Goal: Task Accomplishment & Management: Use online tool/utility

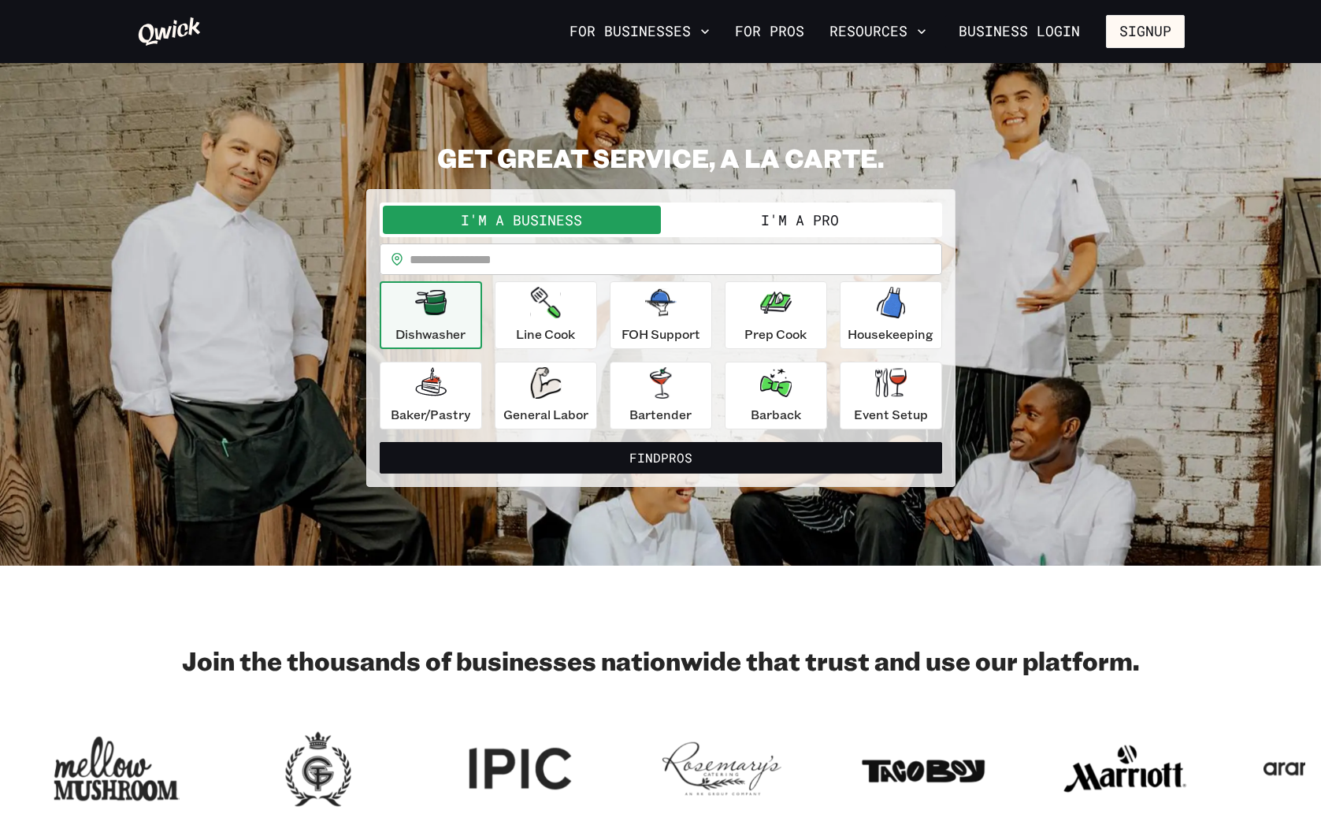
click at [795, 216] on button "I'm a Pro" at bounding box center [800, 220] width 278 height 28
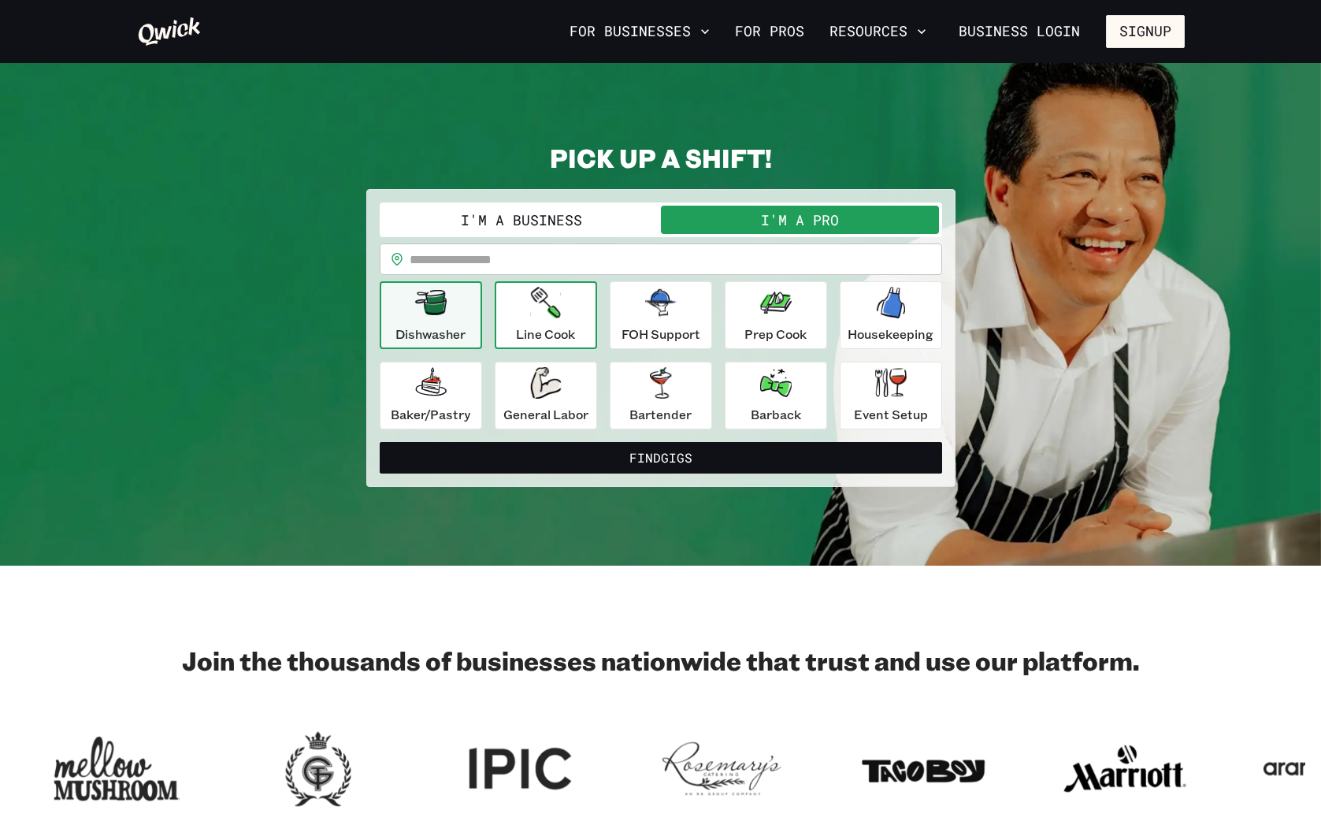
click at [553, 314] on icon "button" at bounding box center [545, 303] width 30 height 32
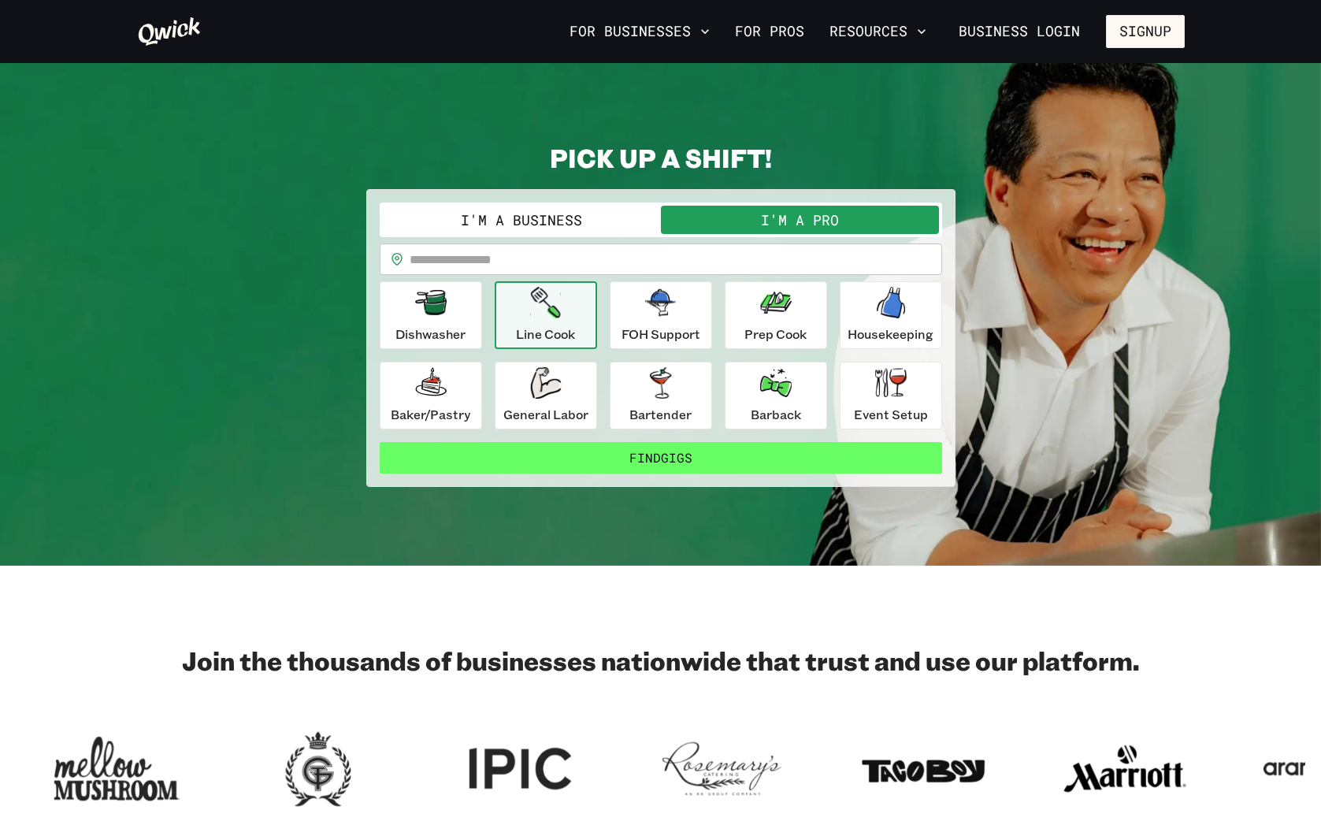
click at [666, 458] on button "Find Gigs" at bounding box center [661, 458] width 562 height 32
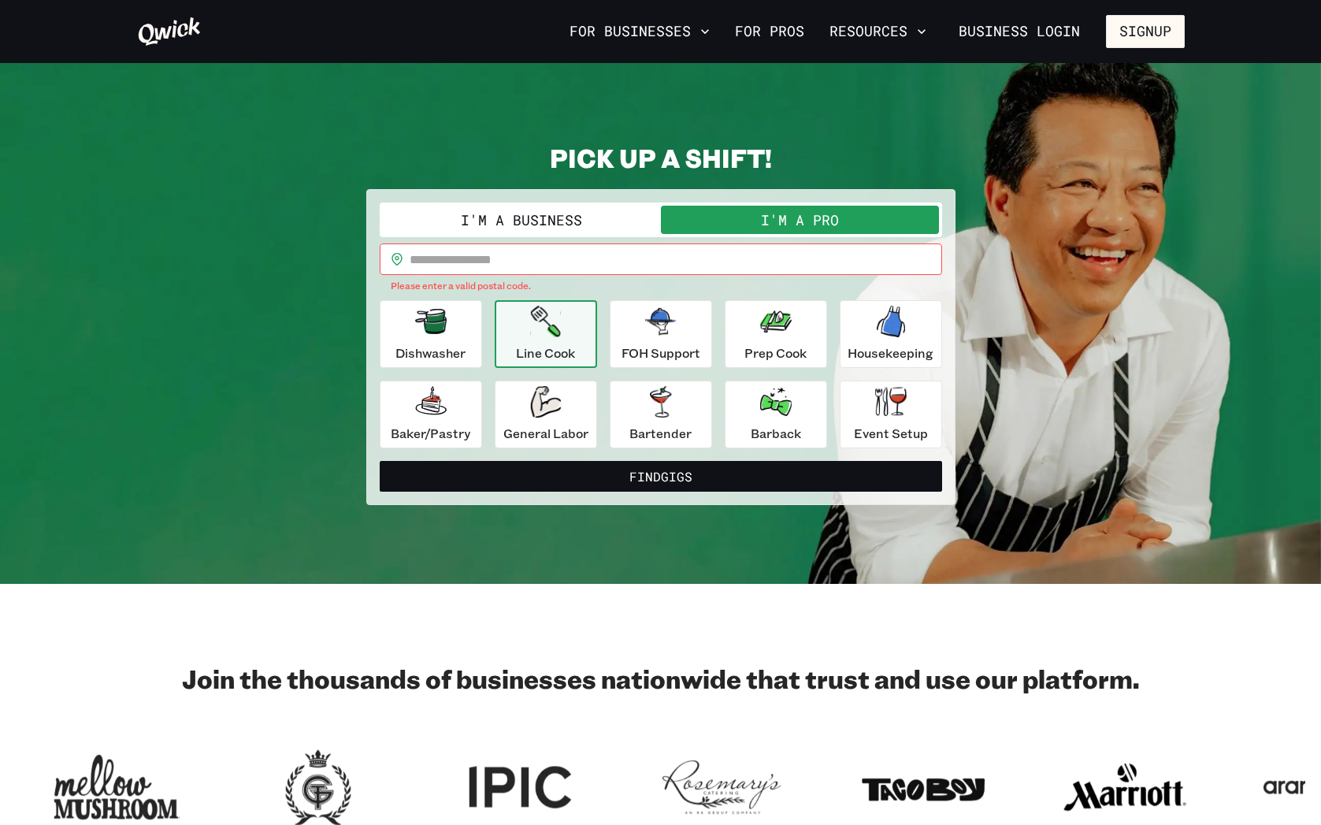
click at [488, 253] on input "text" at bounding box center [676, 259] width 533 height 32
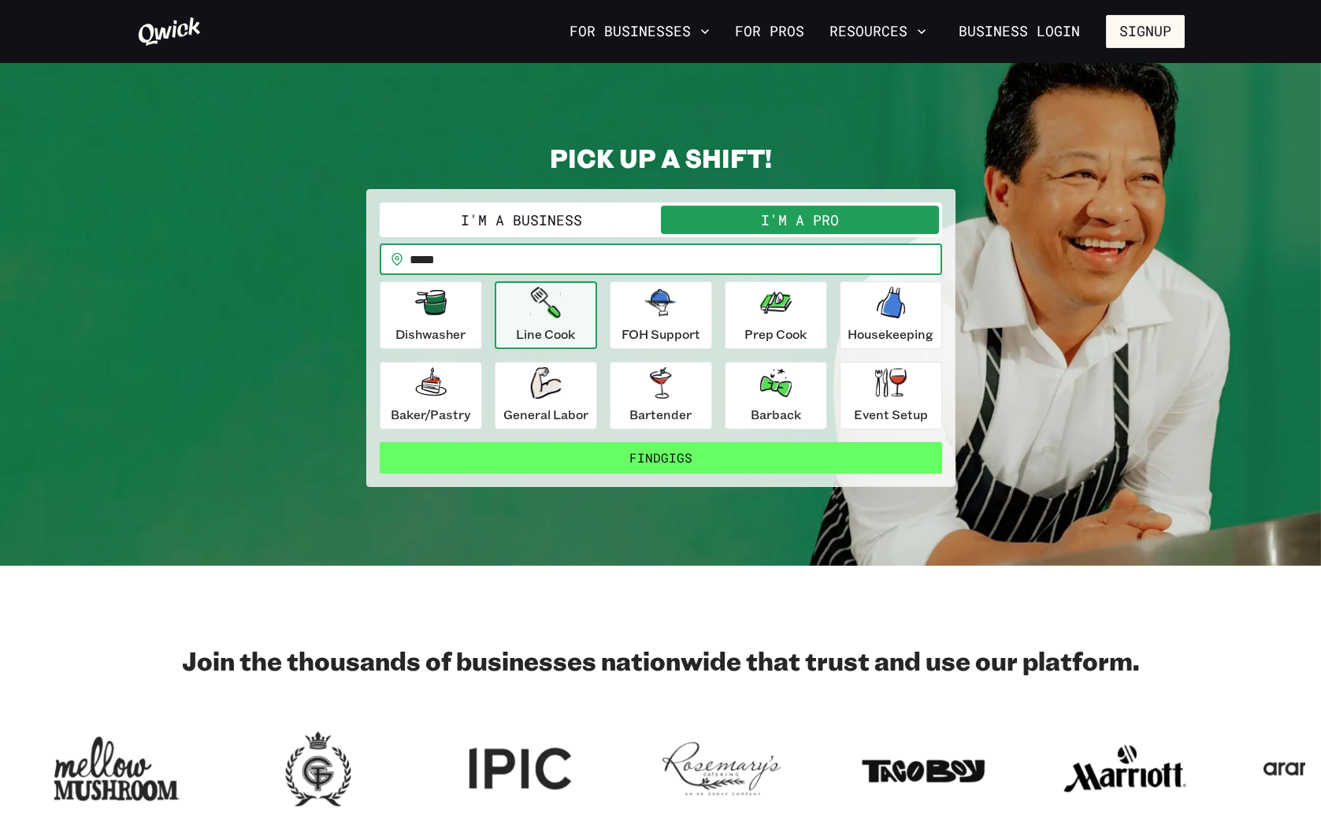
type input "*****"
click at [640, 458] on button "Find Gigs" at bounding box center [661, 458] width 562 height 32
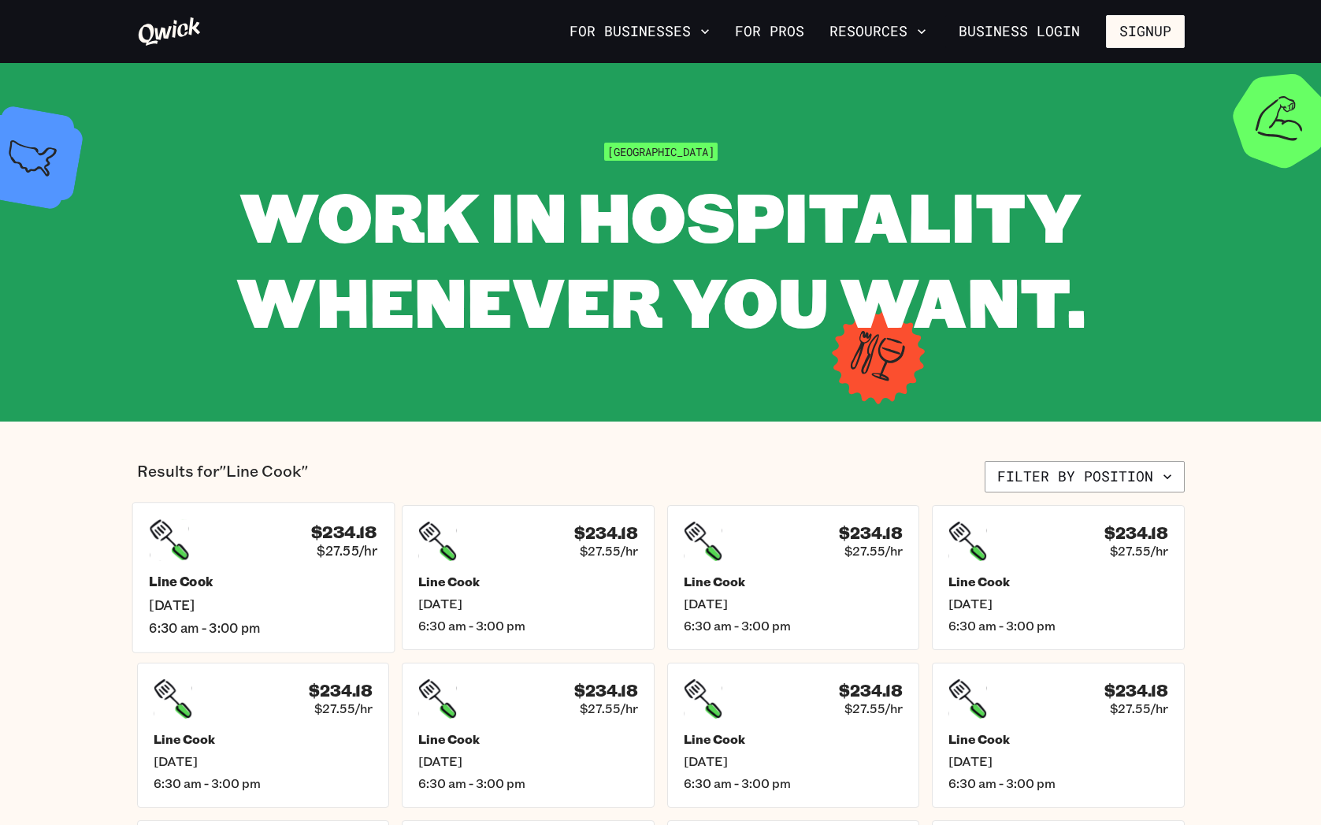
click at [180, 588] on h5 "Line Cook" at bounding box center [263, 581] width 228 height 17
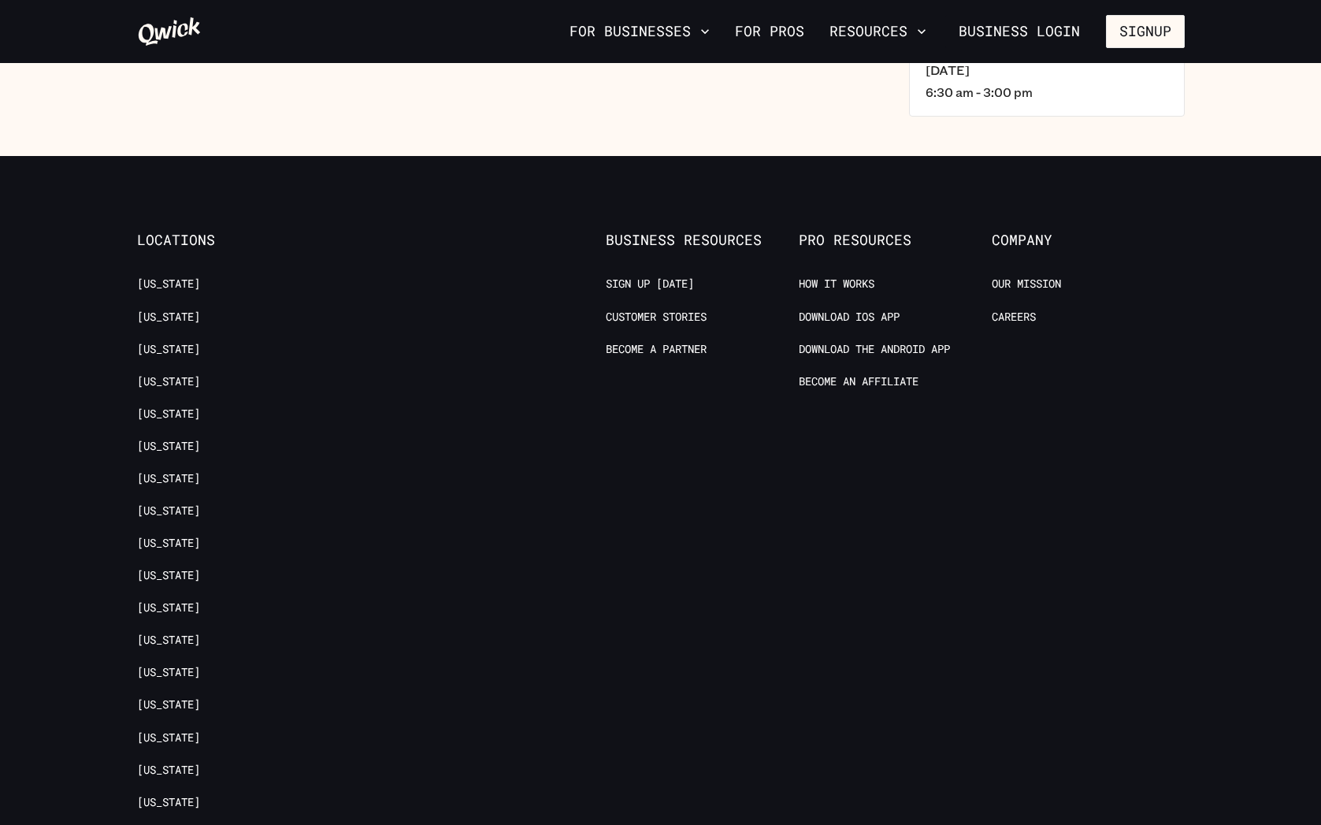
scroll to position [718, 0]
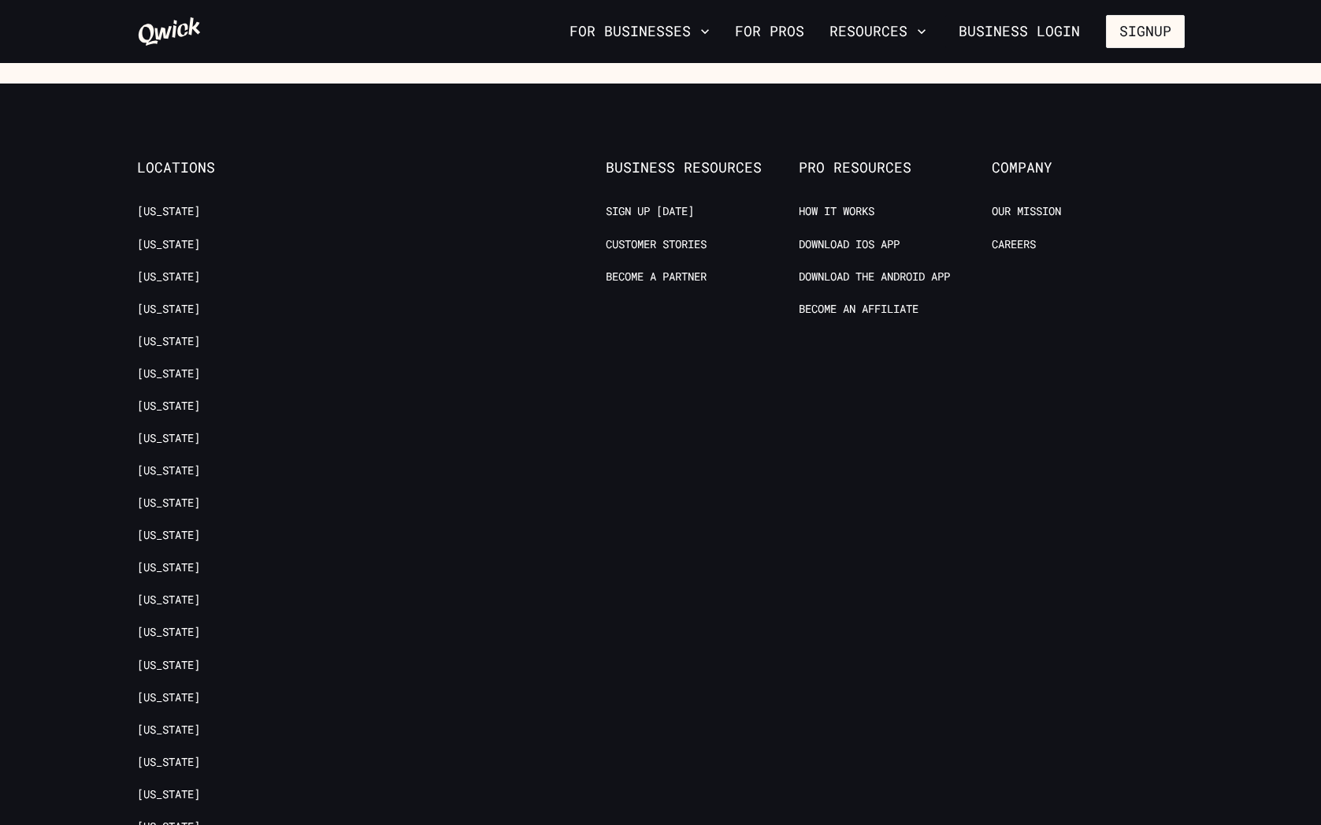
click at [165, 265] on ul "Arizona California Colorado District of Columbia Florida Georgia Illinois Kentu…" at bounding box center [233, 608] width 193 height 809
click at [161, 279] on link "[US_STATE]" at bounding box center [168, 276] width 63 height 15
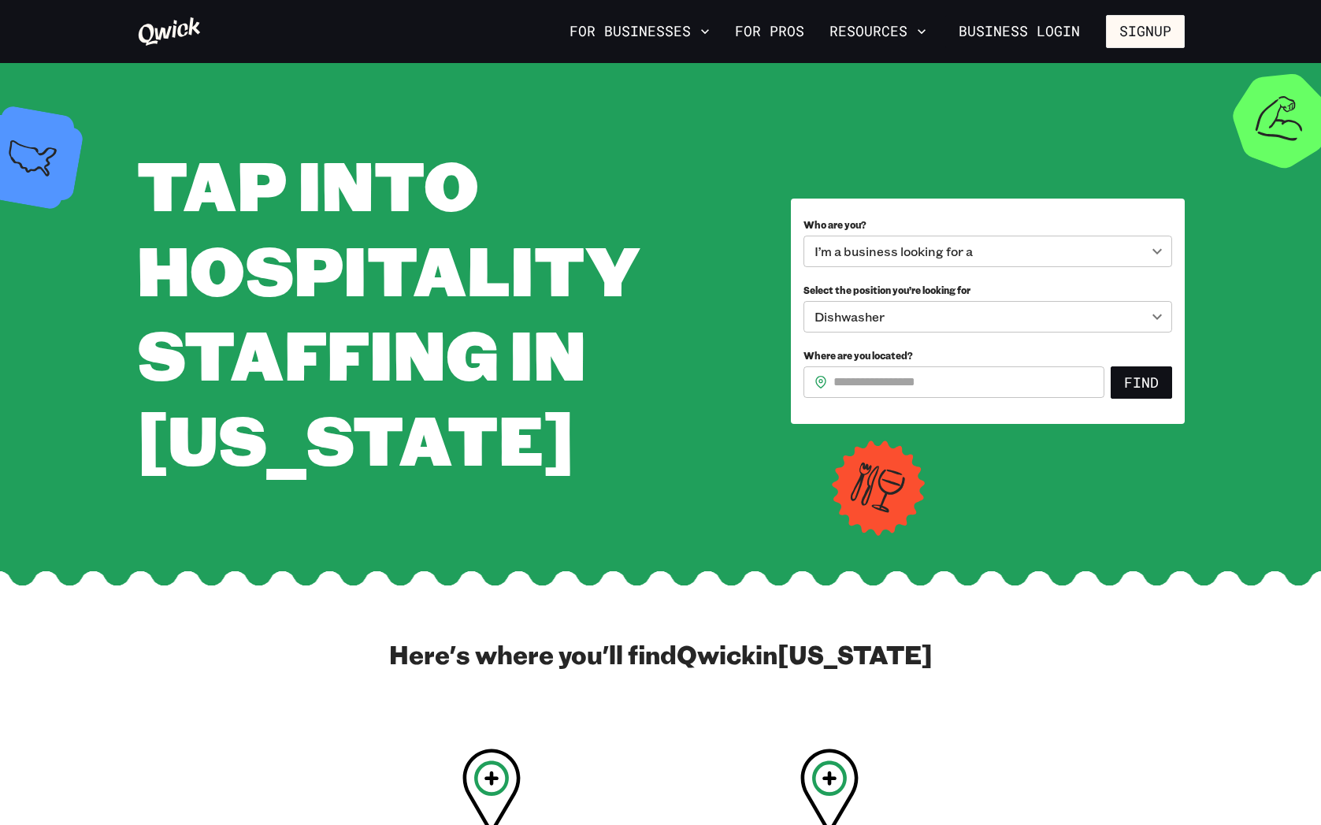
click at [1003, 247] on body "**********" at bounding box center [660, 412] width 1321 height 825
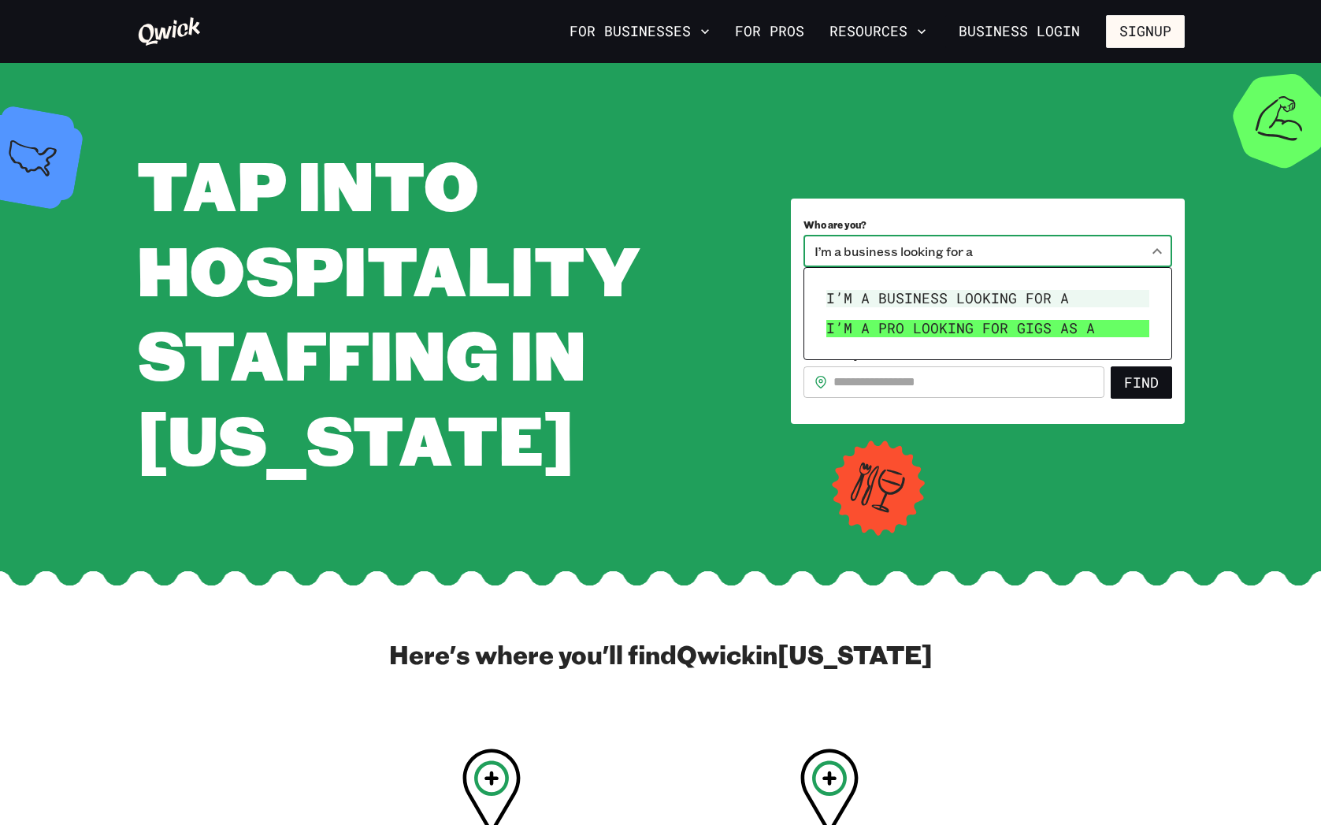
click at [983, 325] on li "I’m a pro looking for Gigs as a" at bounding box center [988, 329] width 336 height 30
type input "***"
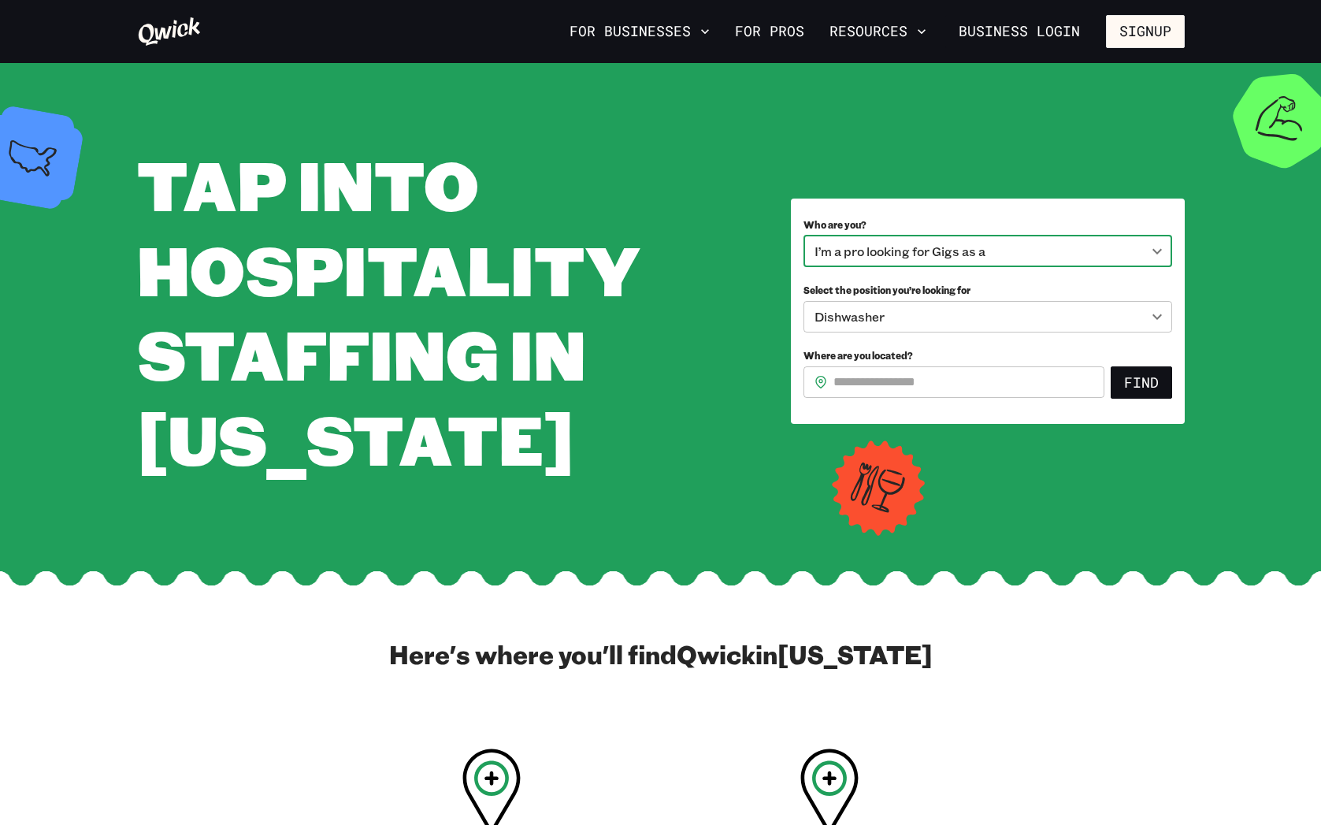
click at [943, 385] on input "Where are you located?" at bounding box center [968, 382] width 271 height 32
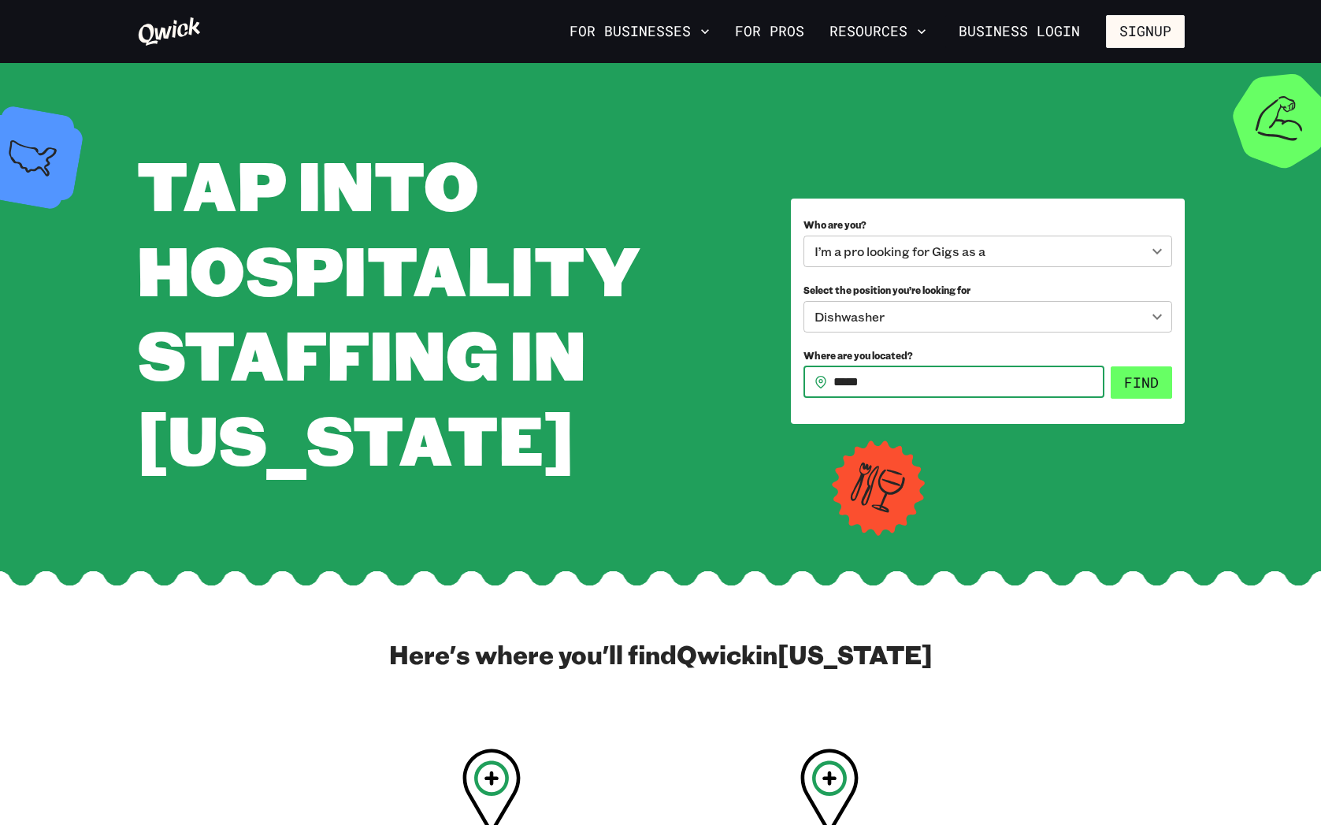
type input "*****"
click at [1148, 387] on button "Find" at bounding box center [1141, 382] width 61 height 33
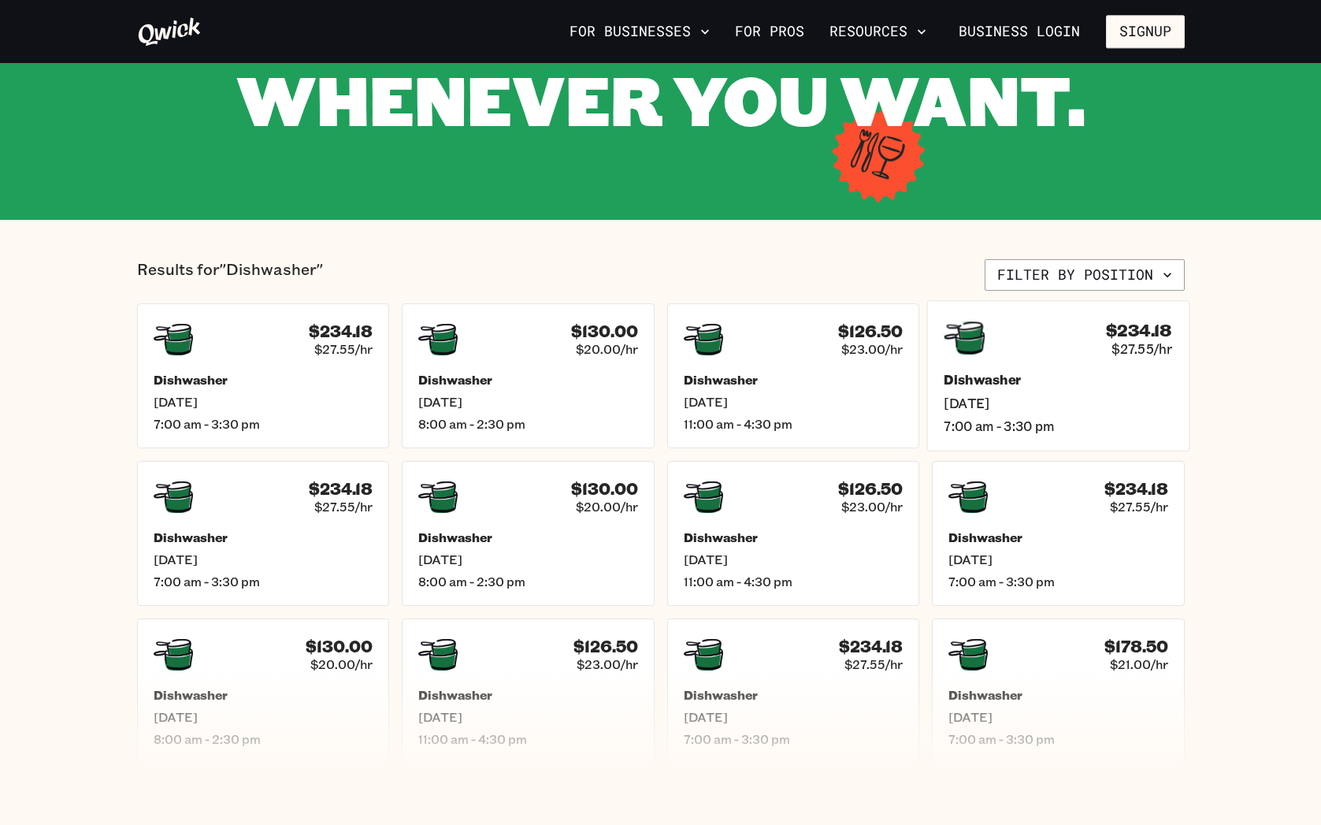
scroll to position [203, 0]
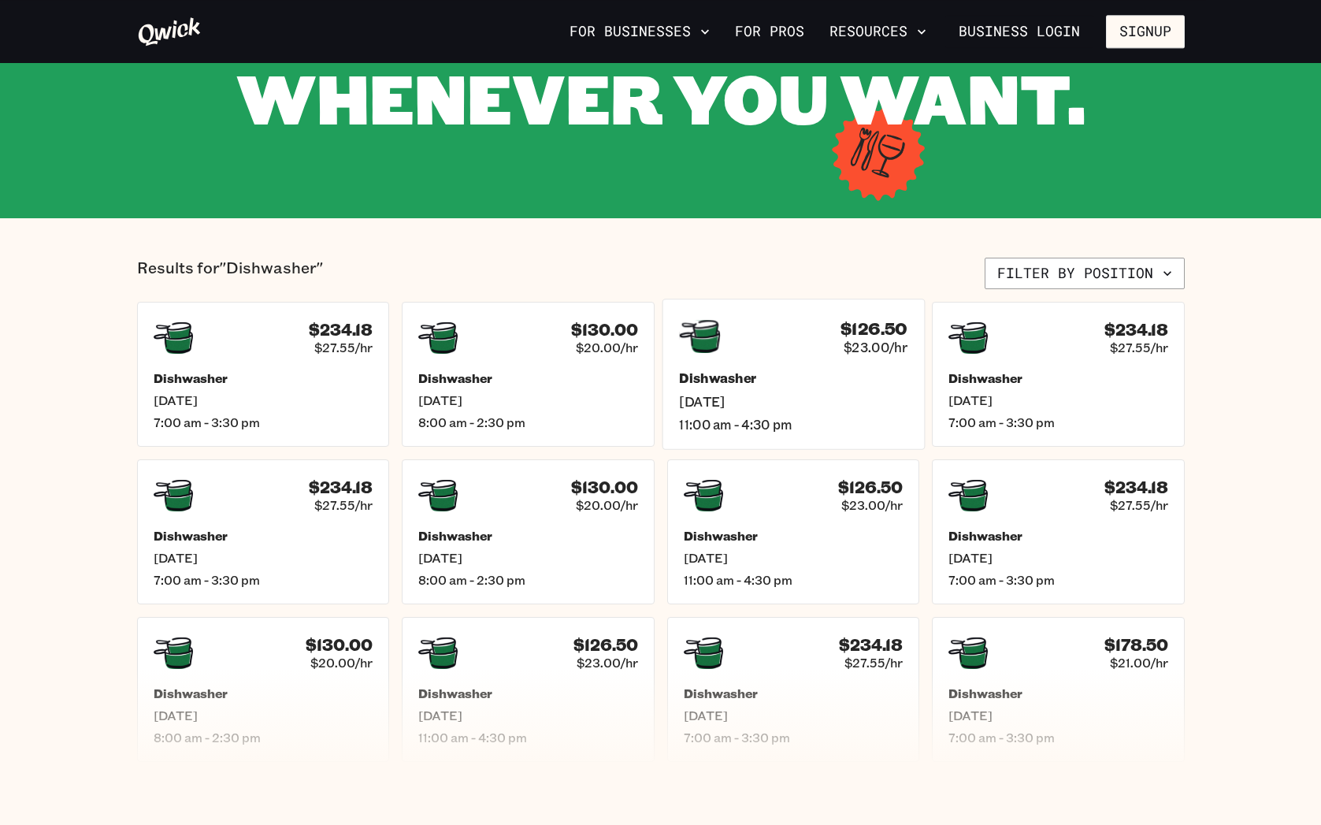
click at [733, 378] on h5 "Dishwasher" at bounding box center [793, 378] width 228 height 17
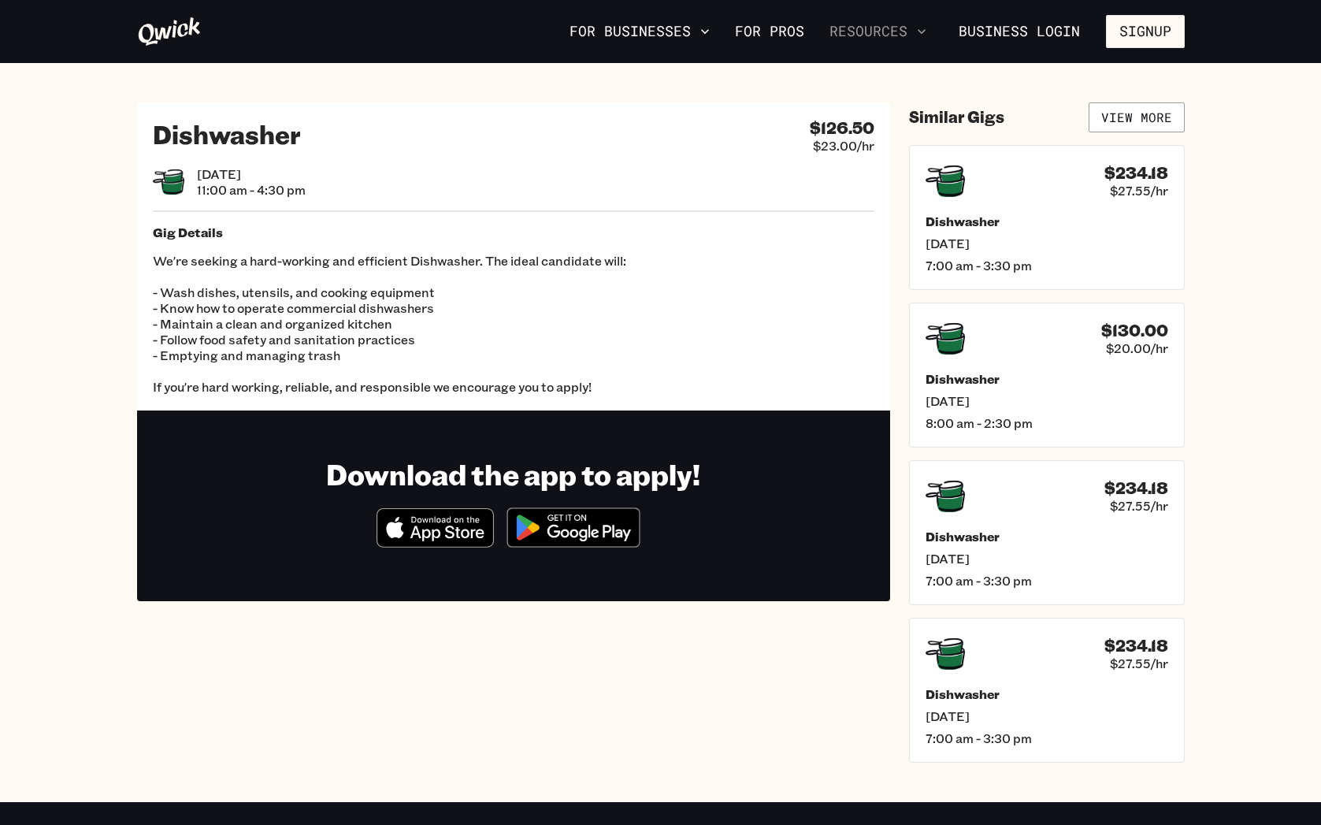
click at [884, 32] on button "Resources" at bounding box center [877, 31] width 109 height 27
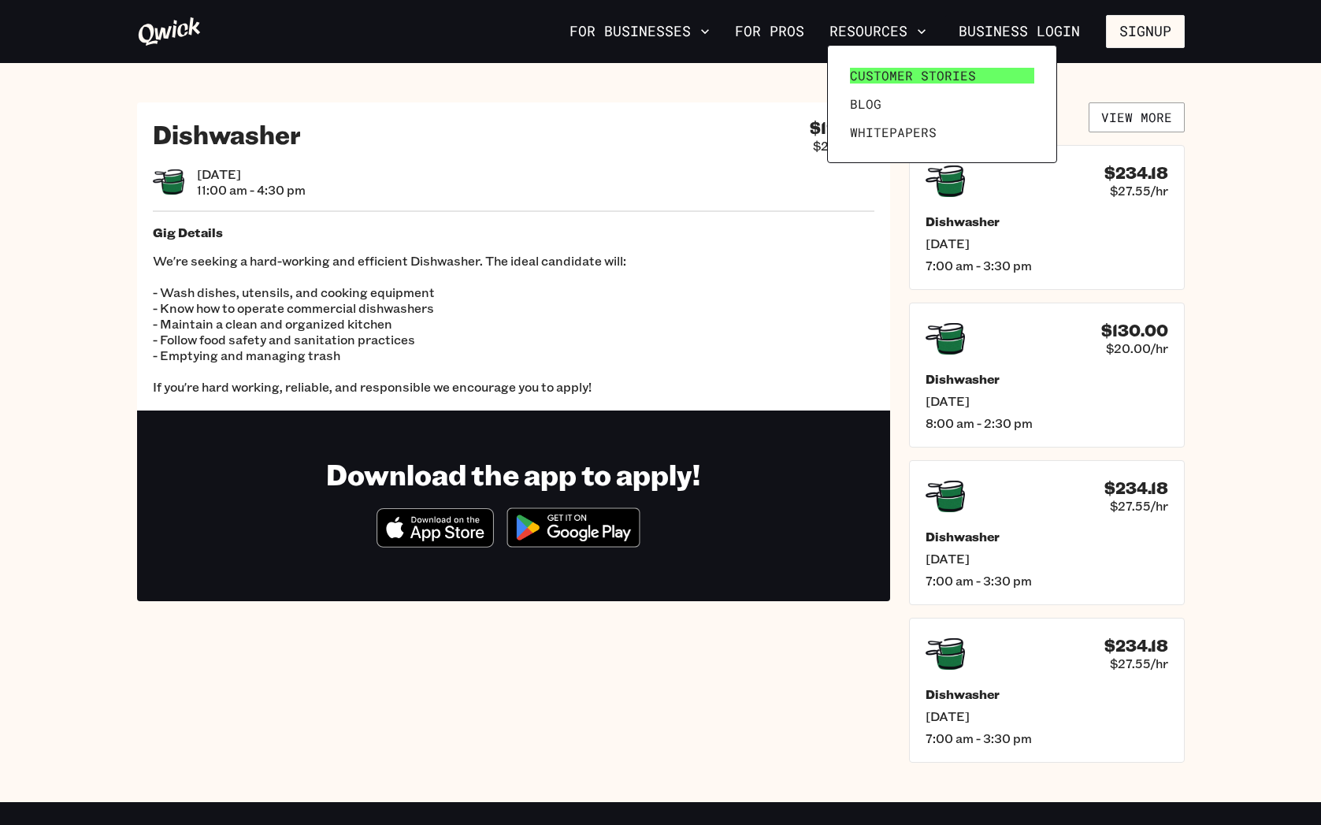
click at [874, 82] on span "Customer stories" at bounding box center [913, 76] width 126 height 16
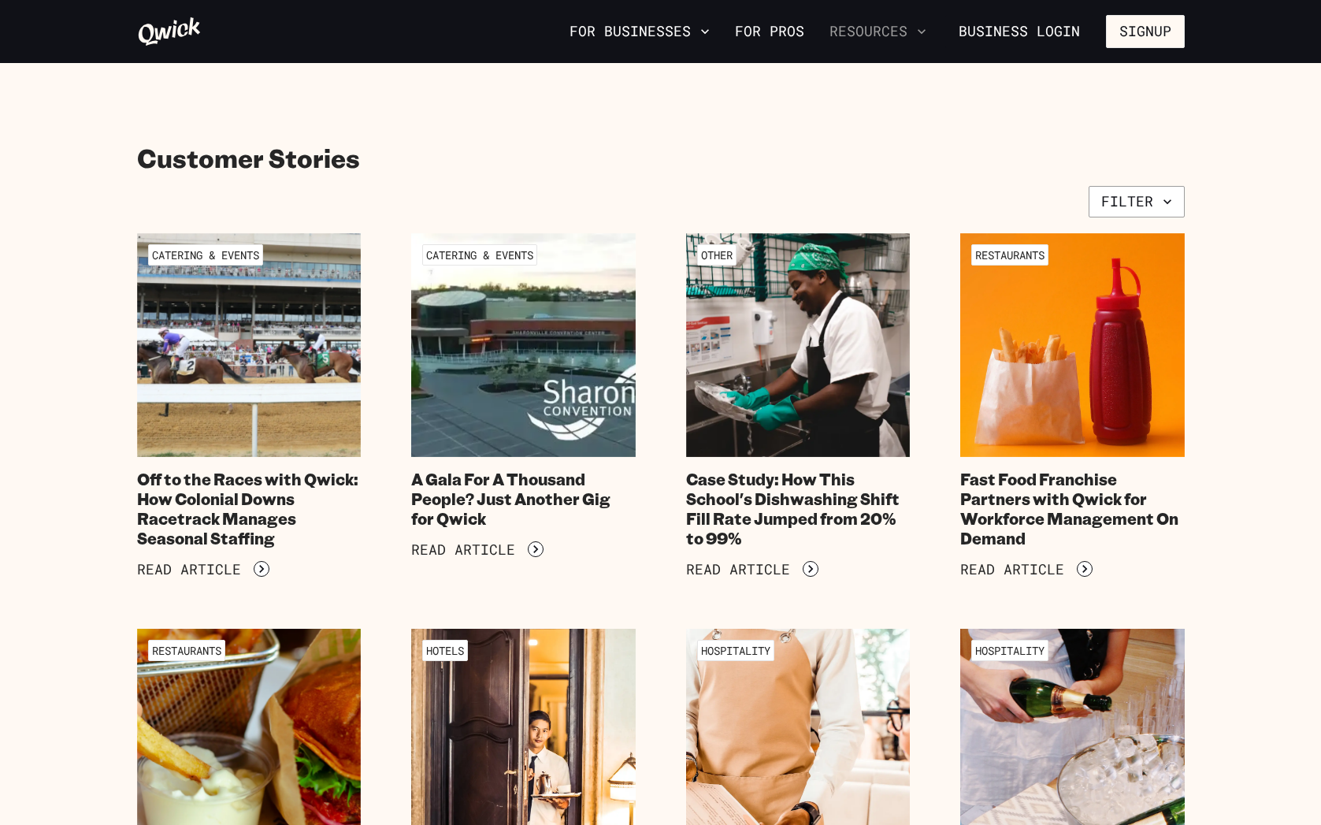
click at [885, 32] on button "Resources" at bounding box center [877, 31] width 109 height 27
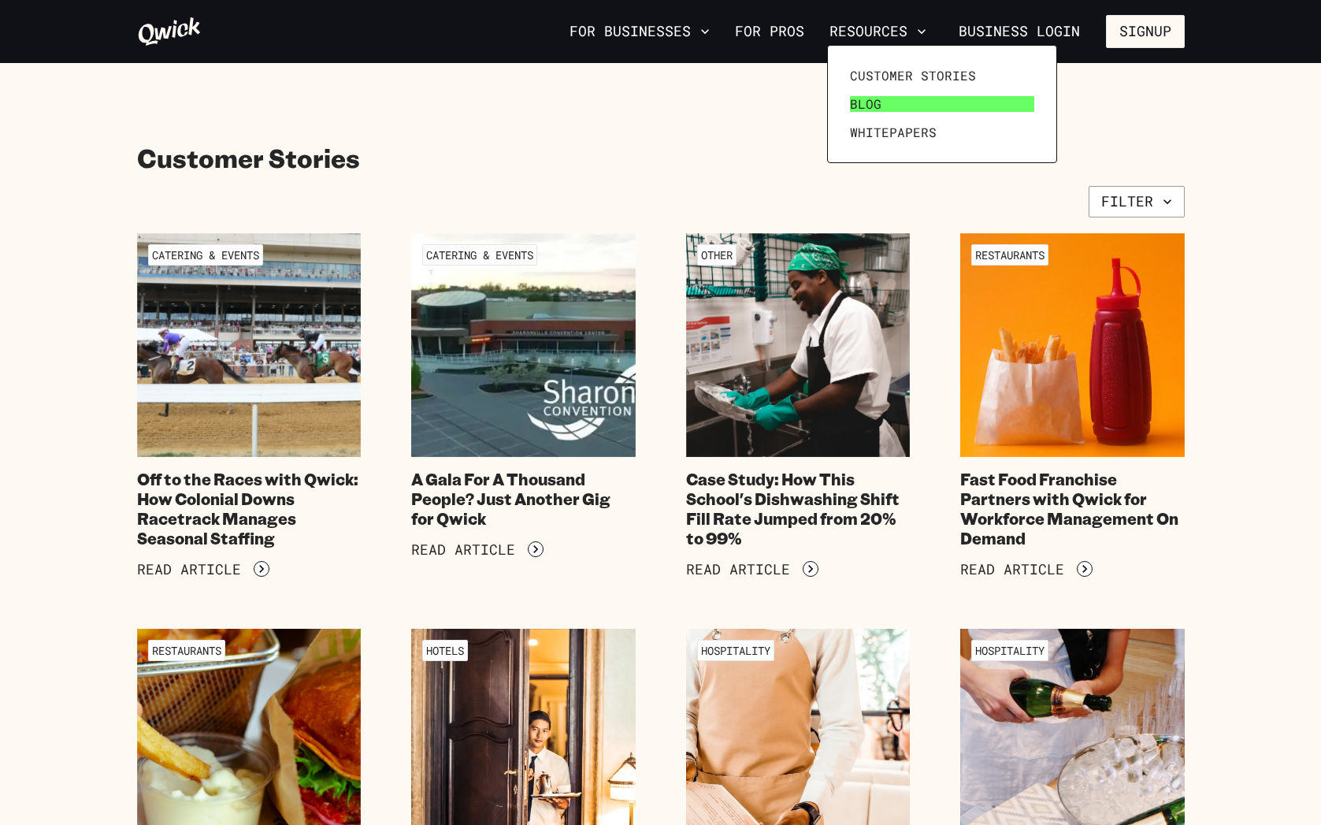
click at [868, 101] on span "Blog" at bounding box center [866, 104] width 32 height 16
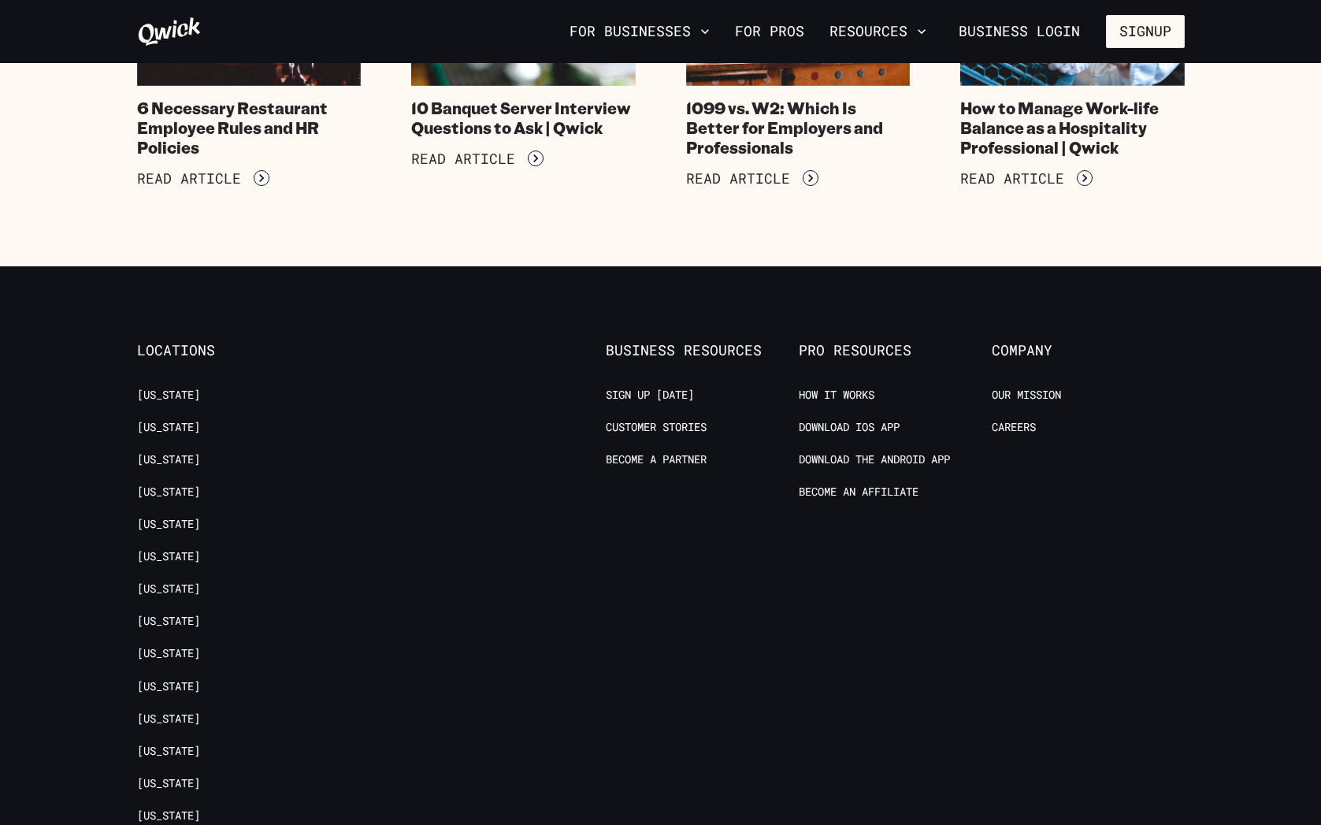
scroll to position [9323, 0]
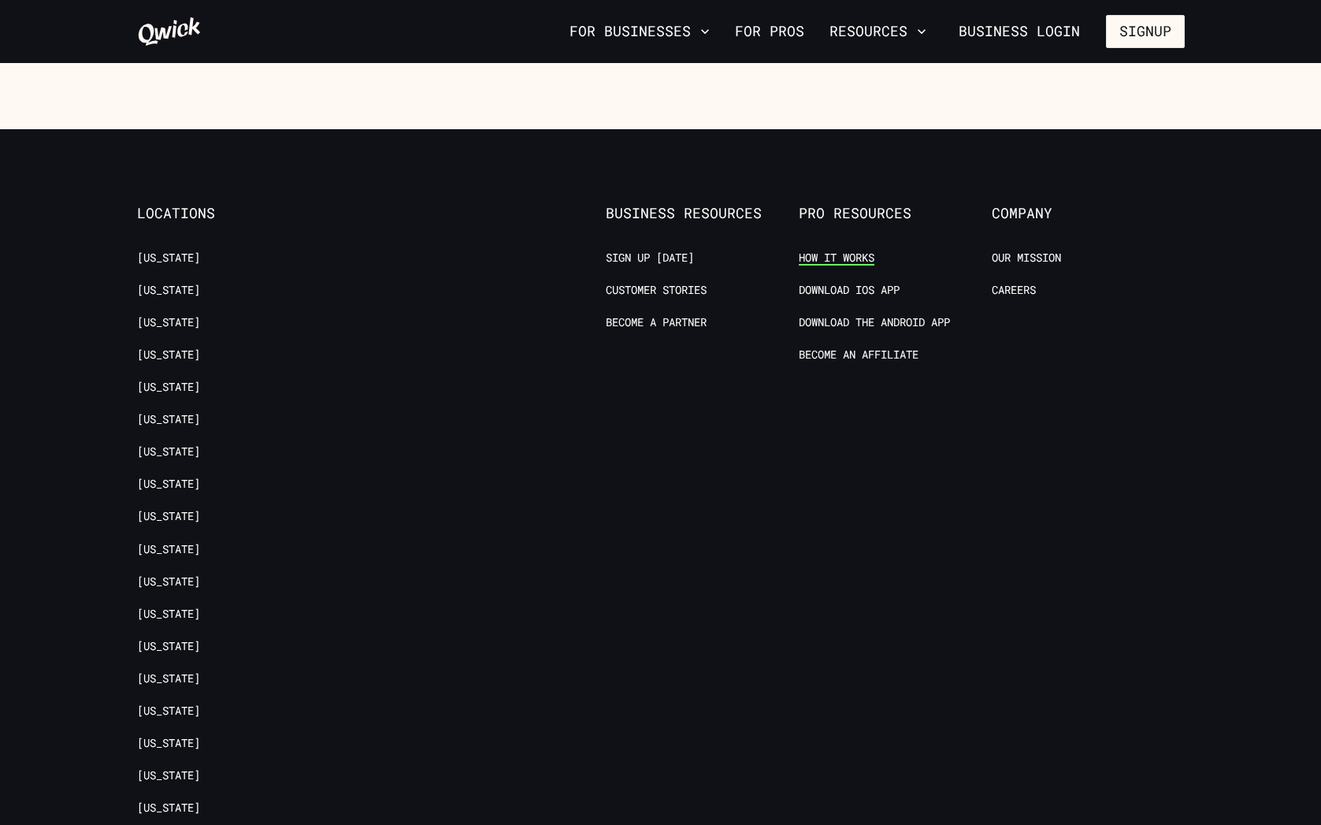
click at [853, 251] on link "How it Works" at bounding box center [837, 258] width 76 height 15
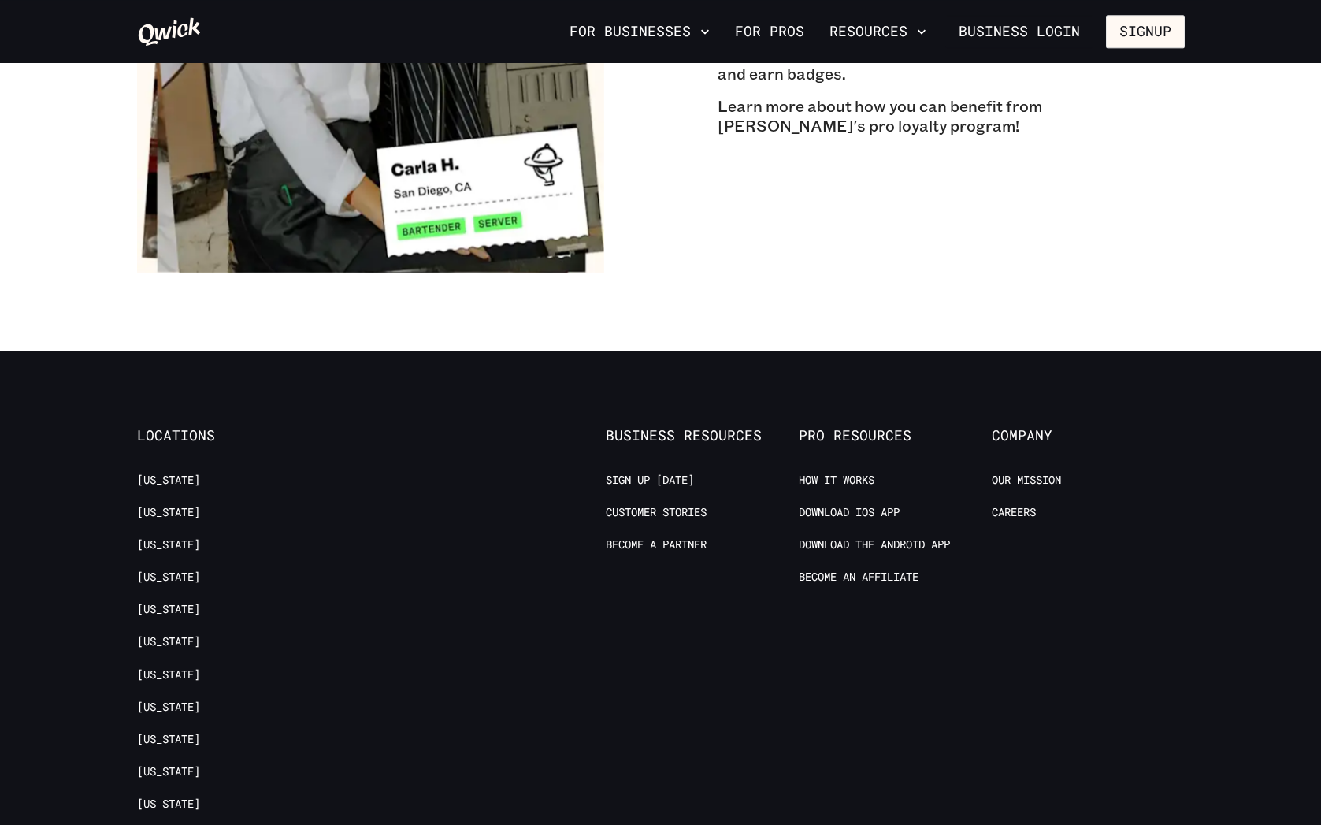
scroll to position [2860, 0]
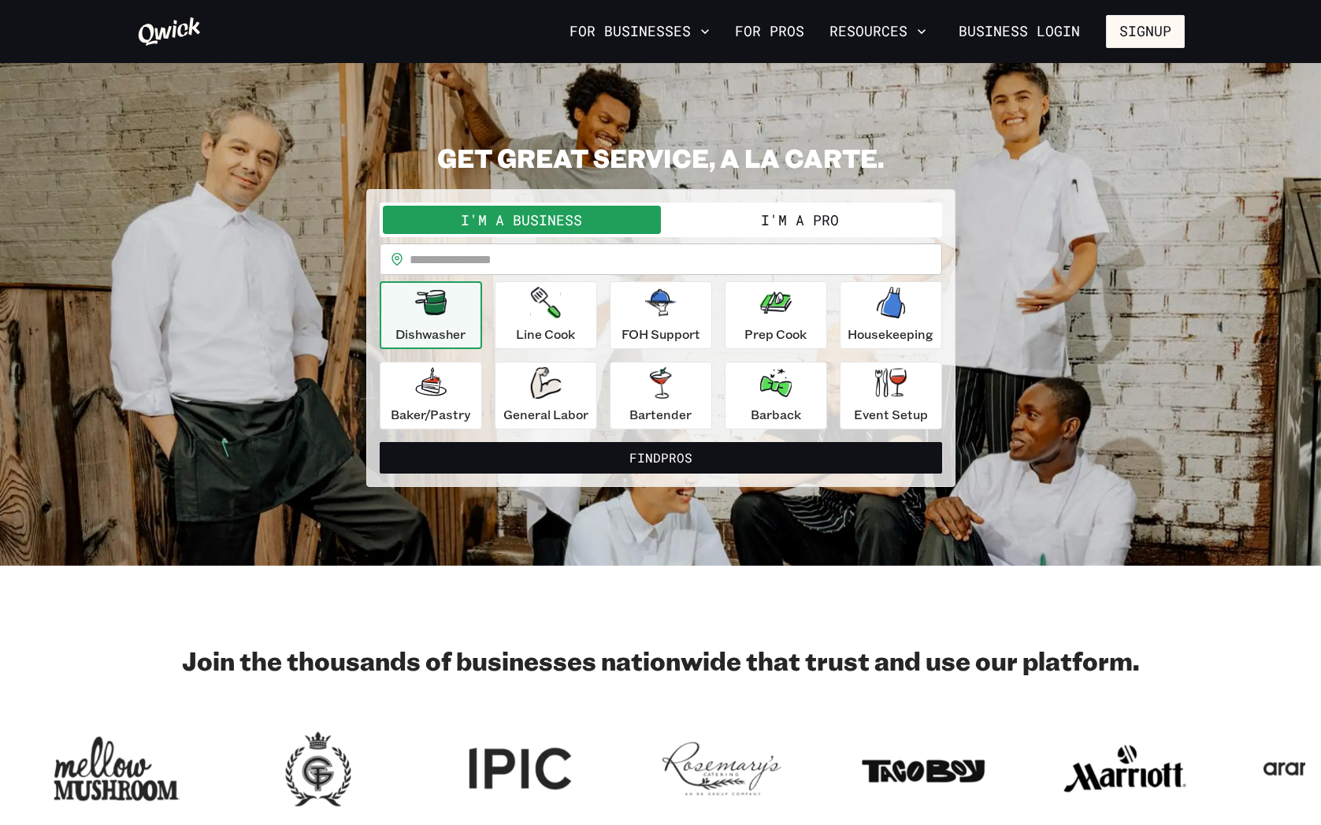
click at [793, 214] on button "I'm a Pro" at bounding box center [800, 220] width 278 height 28
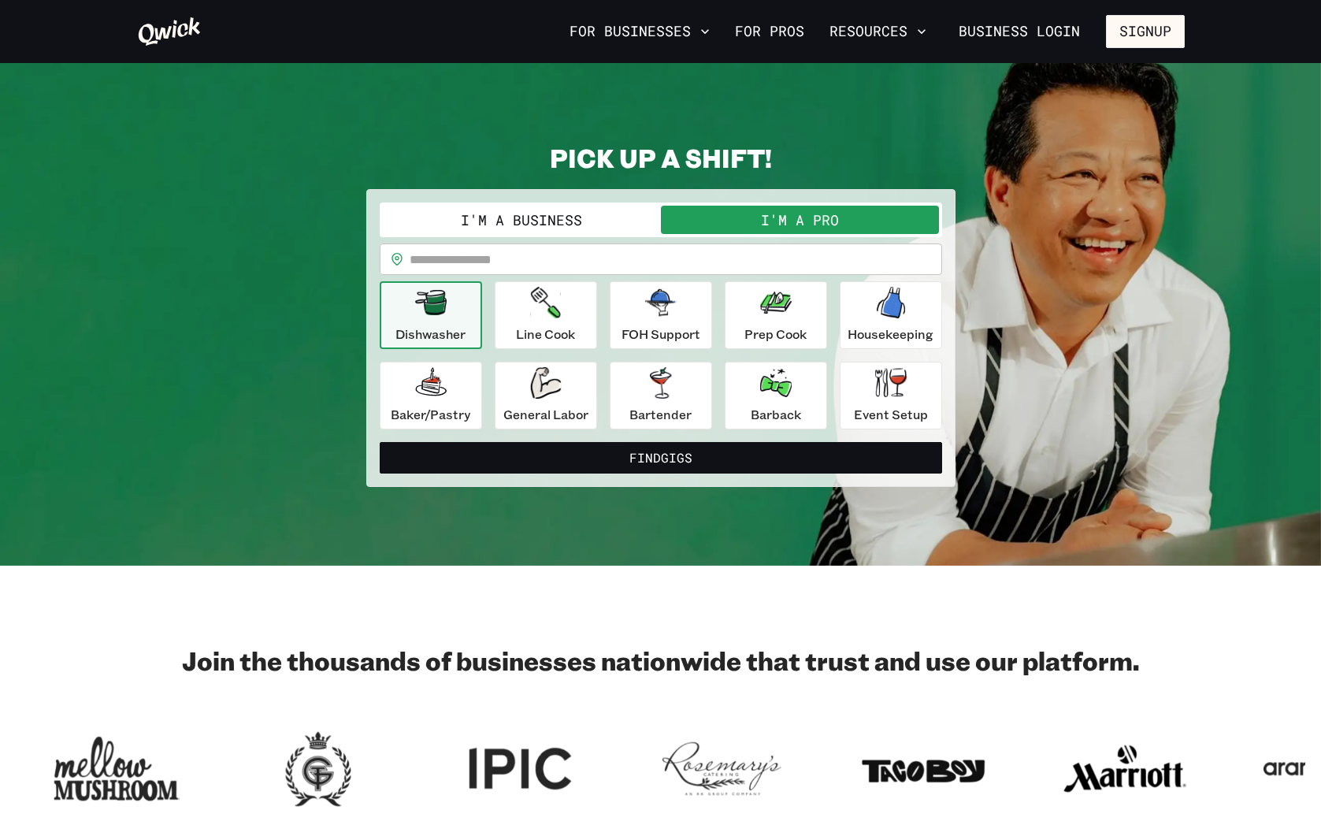
click at [562, 249] on input "text" at bounding box center [676, 259] width 533 height 32
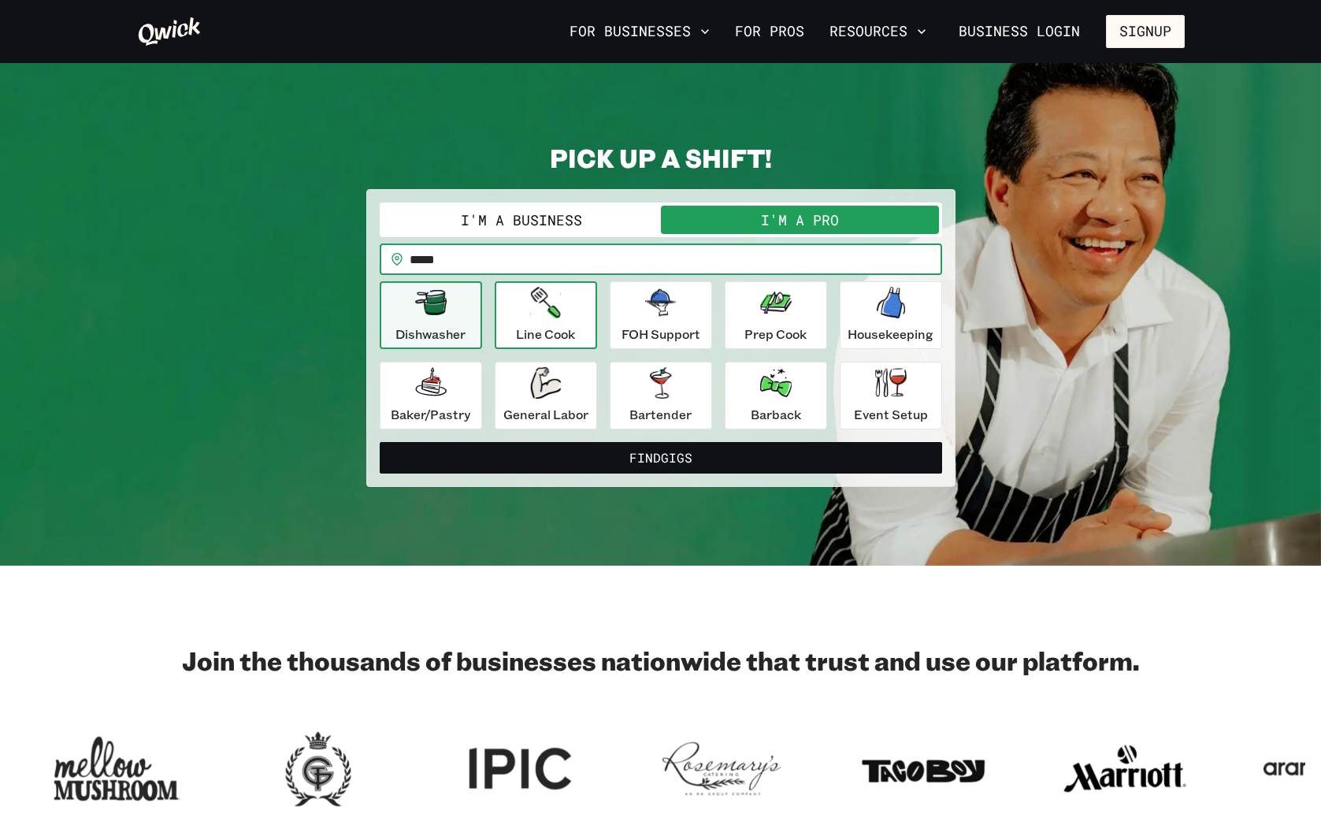
type input "*****"
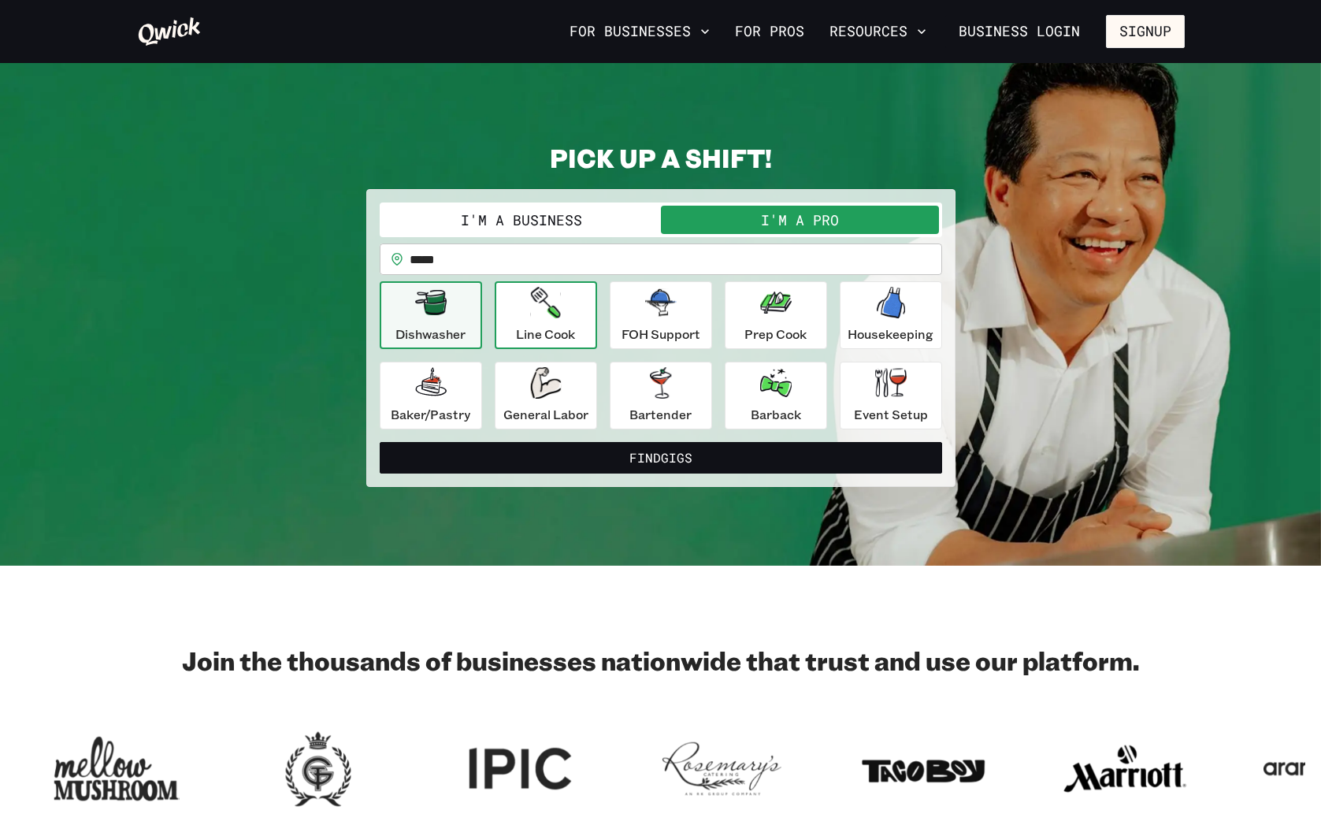
click at [589, 331] on button "Line Cook" at bounding box center [546, 315] width 102 height 68
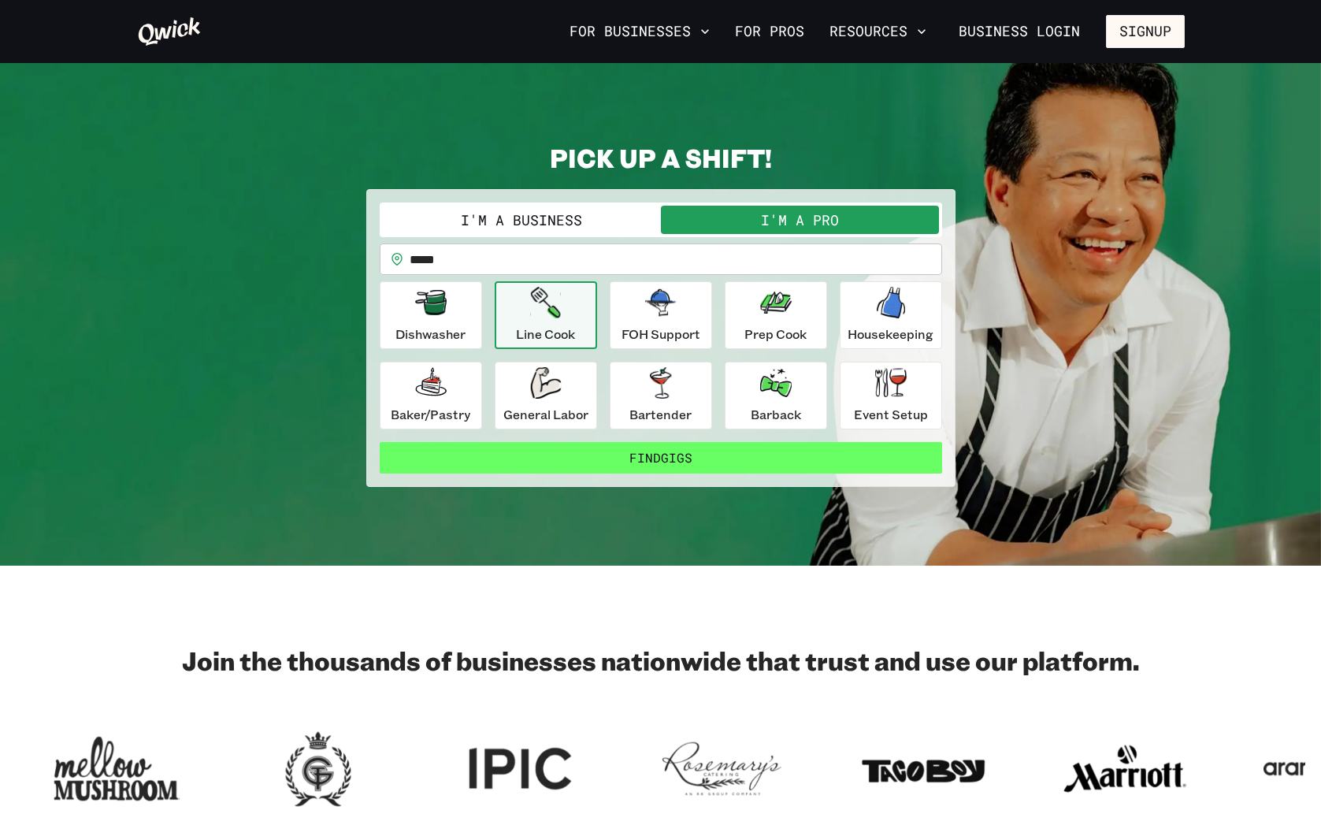
click at [679, 458] on button "Find Gigs" at bounding box center [661, 458] width 562 height 32
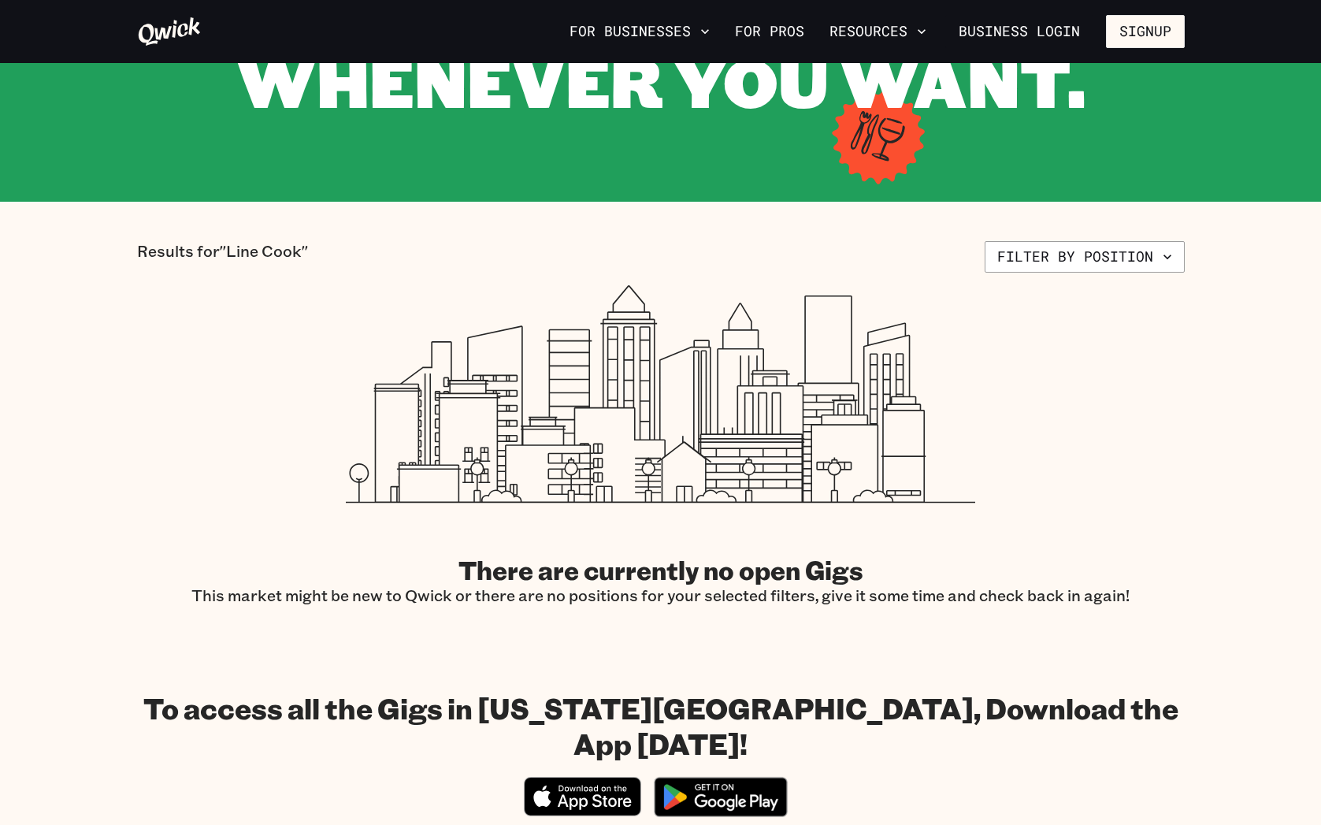
scroll to position [217, 0]
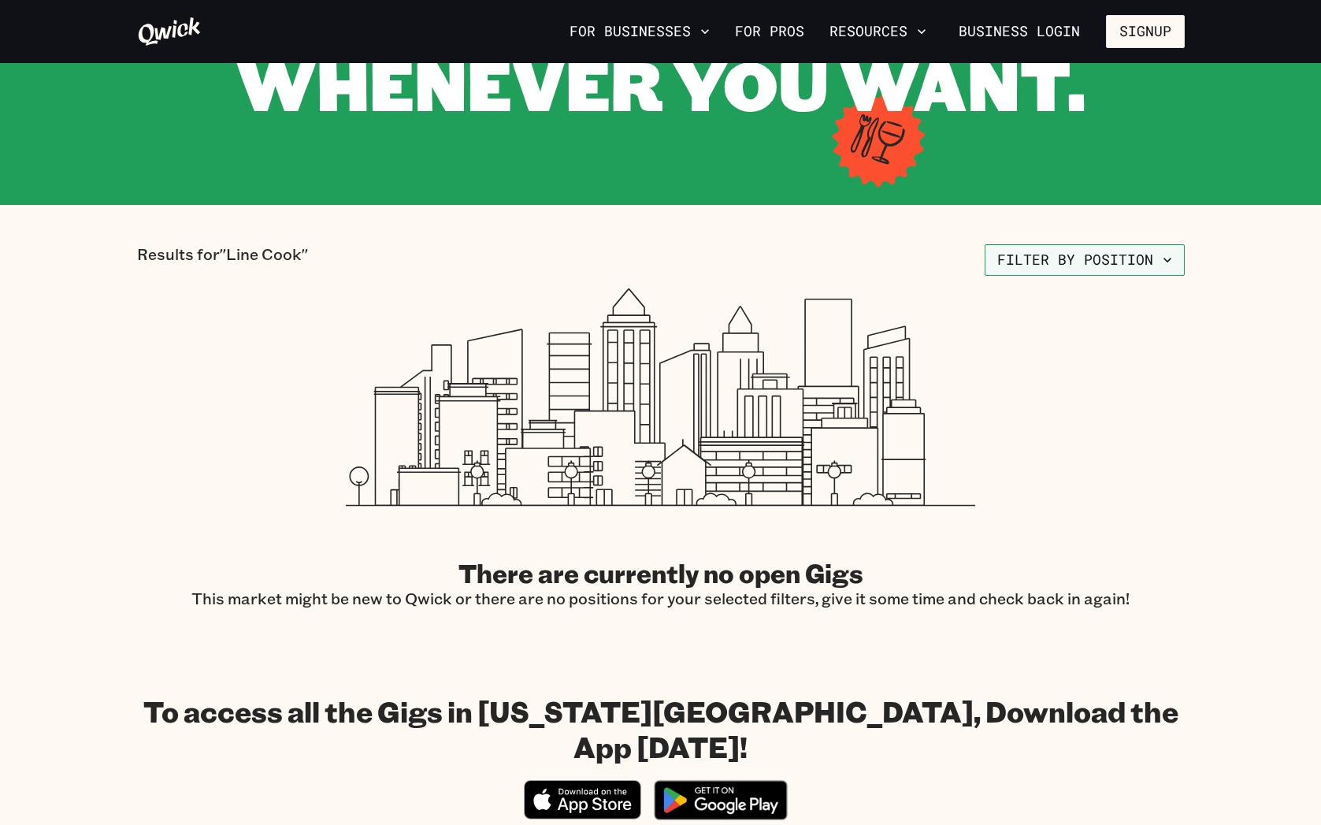
click at [1038, 271] on button "Filter by position" at bounding box center [1085, 260] width 200 height 32
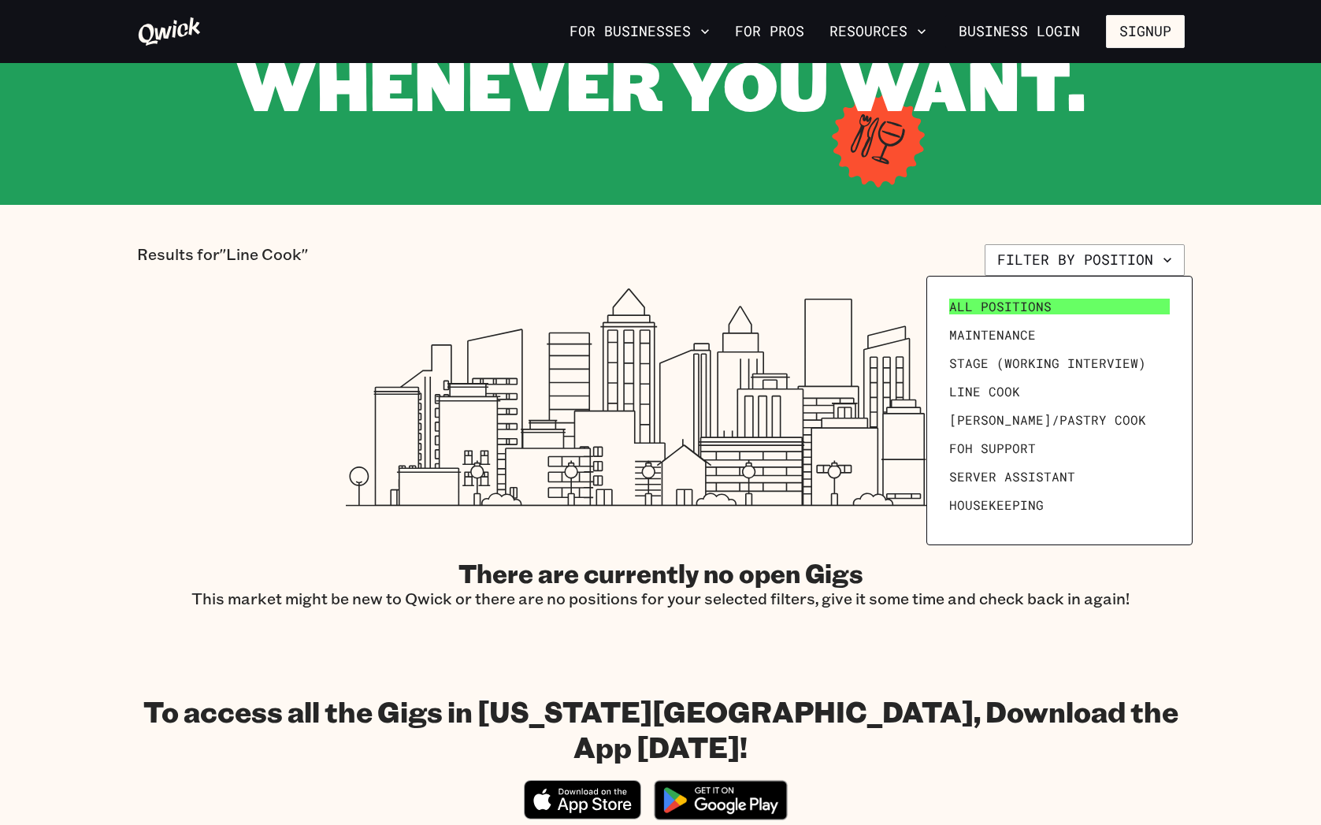
click at [972, 303] on span "All Positions" at bounding box center [1000, 307] width 102 height 16
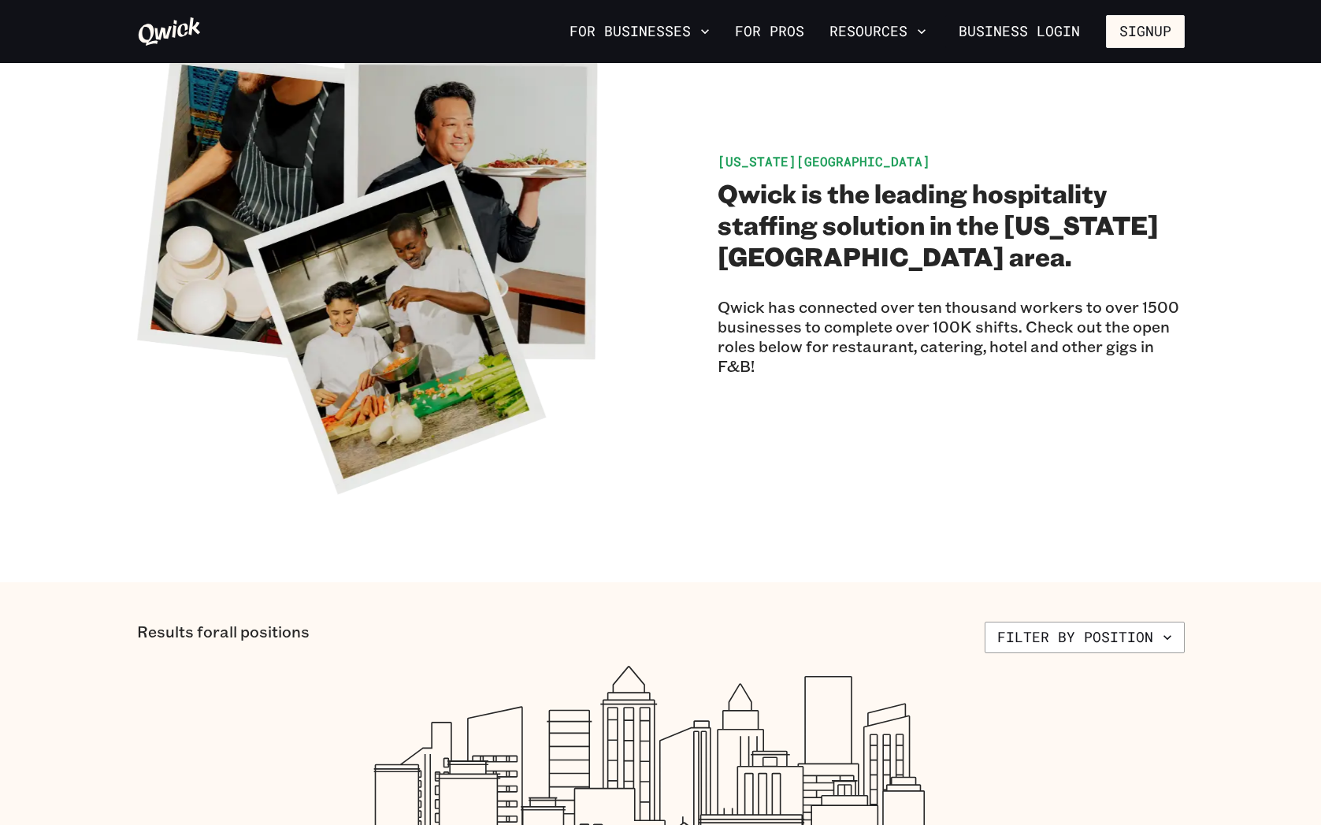
scroll to position [7, 0]
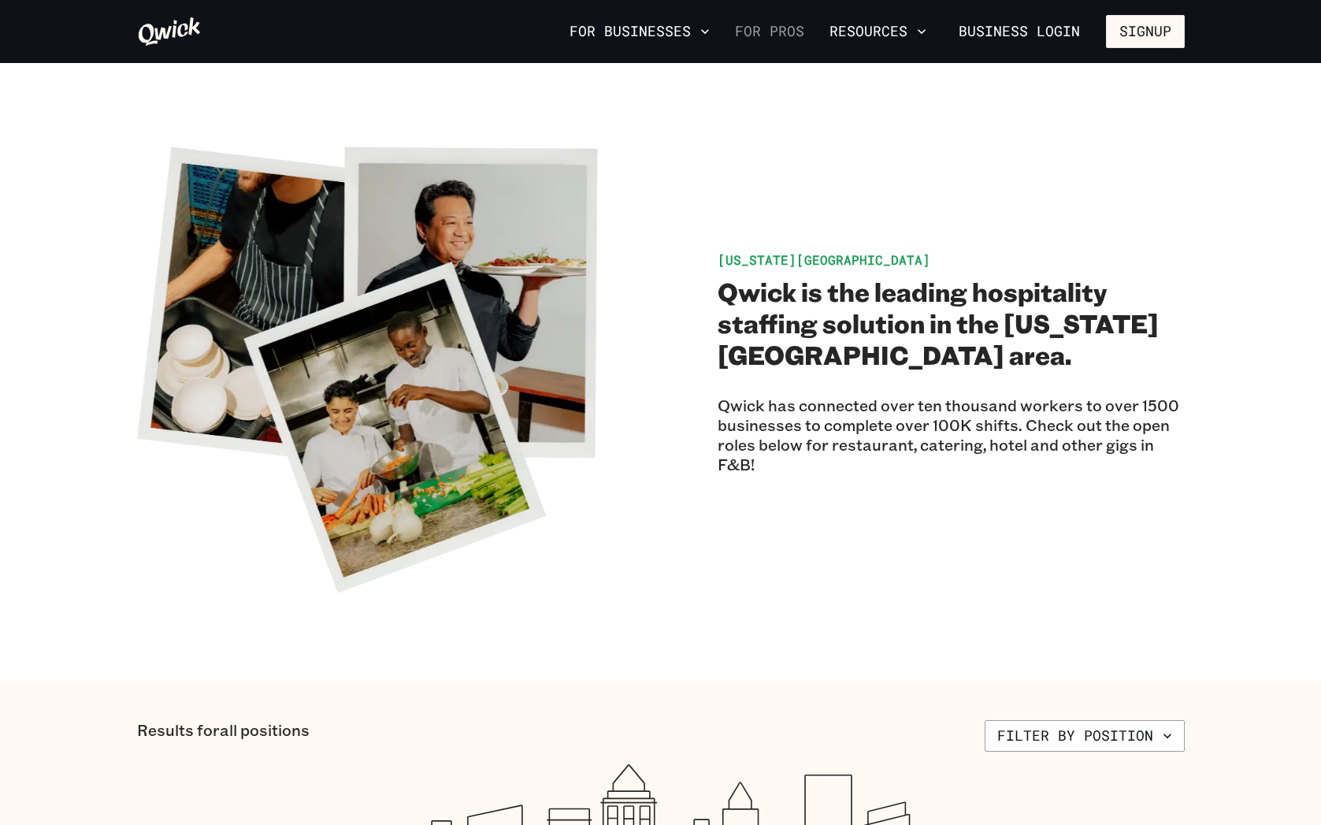
click at [781, 36] on link "For Pros" at bounding box center [770, 31] width 82 height 27
